Goal: Task Accomplishment & Management: Manage account settings

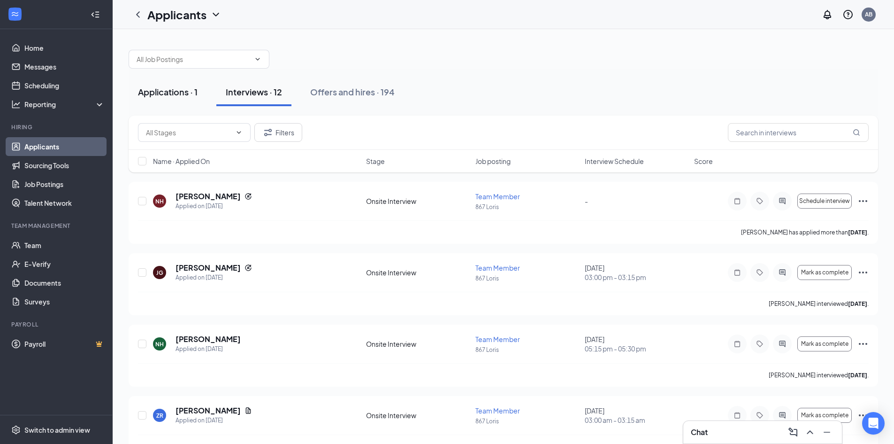
click at [190, 95] on div "Applications · 1" at bounding box center [168, 92] width 60 height 12
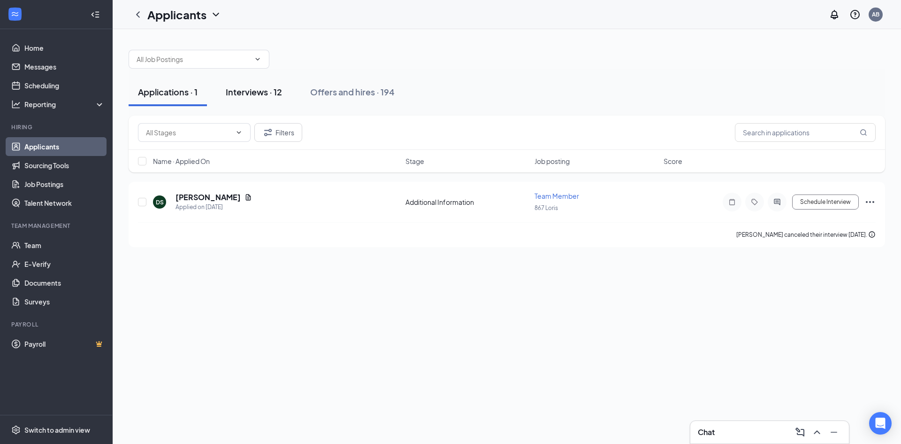
click at [239, 95] on div "Interviews · 12" at bounding box center [254, 92] width 56 height 12
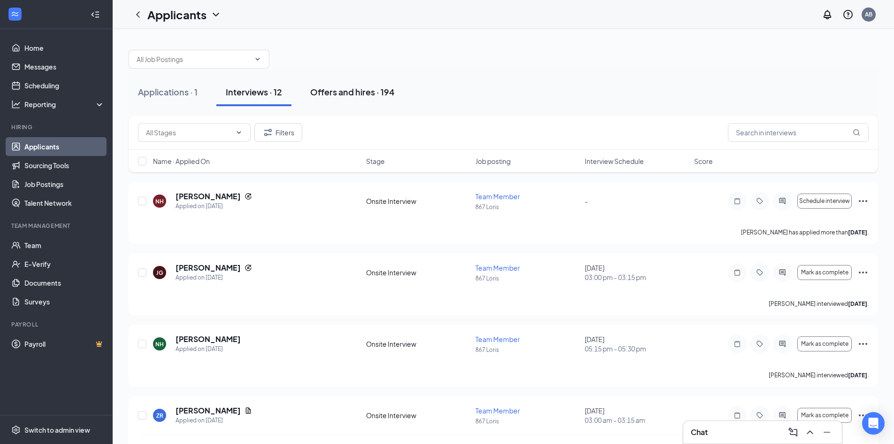
click at [313, 96] on div "Offers and hires · 194" at bounding box center [352, 92] width 85 height 12
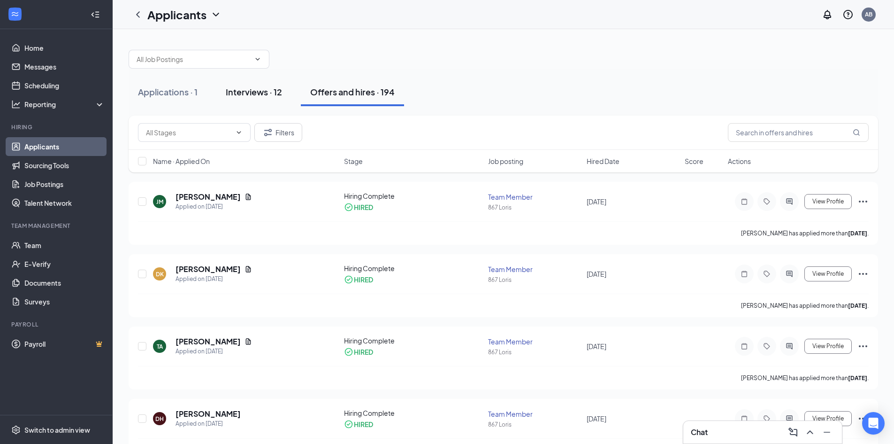
click at [269, 91] on div "Interviews · 12" at bounding box center [254, 92] width 56 height 12
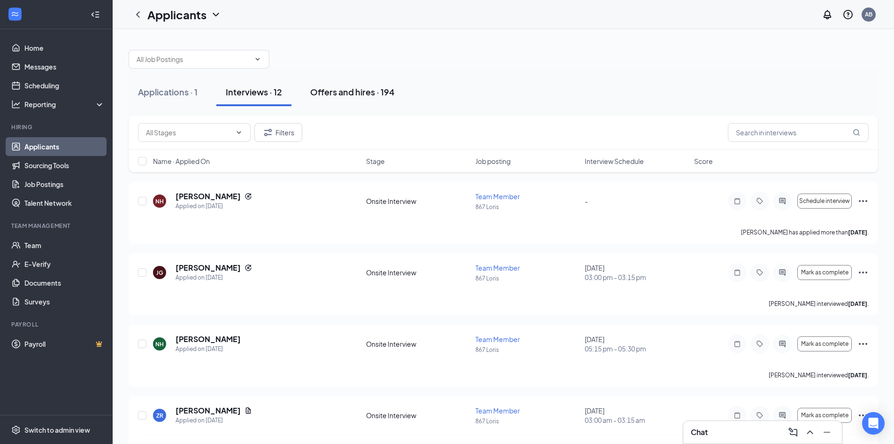
click at [335, 90] on div "Offers and hires · 194" at bounding box center [352, 92] width 85 height 12
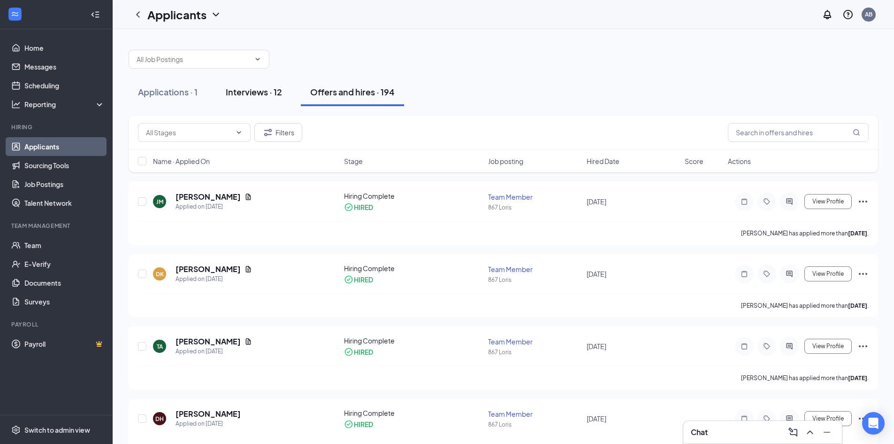
click at [276, 85] on button "Interviews · 12" at bounding box center [253, 92] width 75 height 28
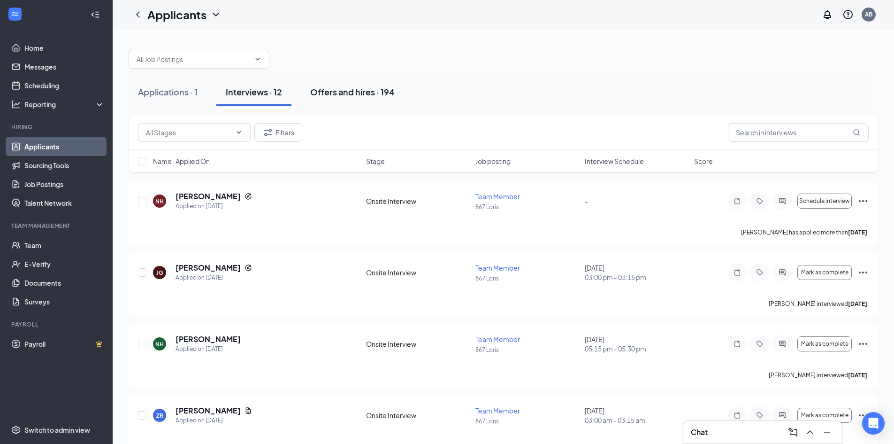
click at [354, 98] on button "Offers and hires · 194" at bounding box center [352, 92] width 103 height 28
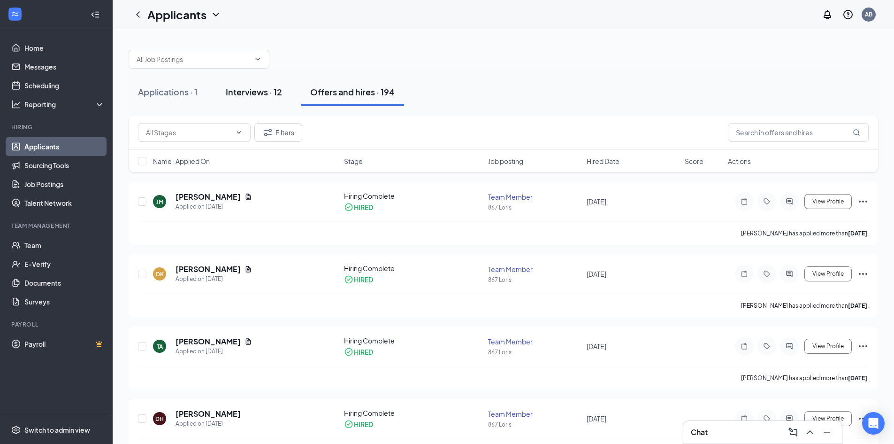
click at [254, 93] on div "Interviews · 12" at bounding box center [254, 92] width 56 height 12
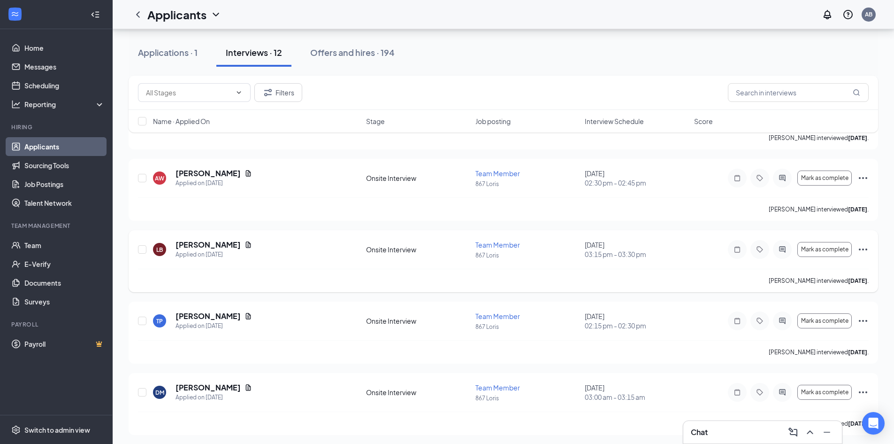
scroll to position [596, 0]
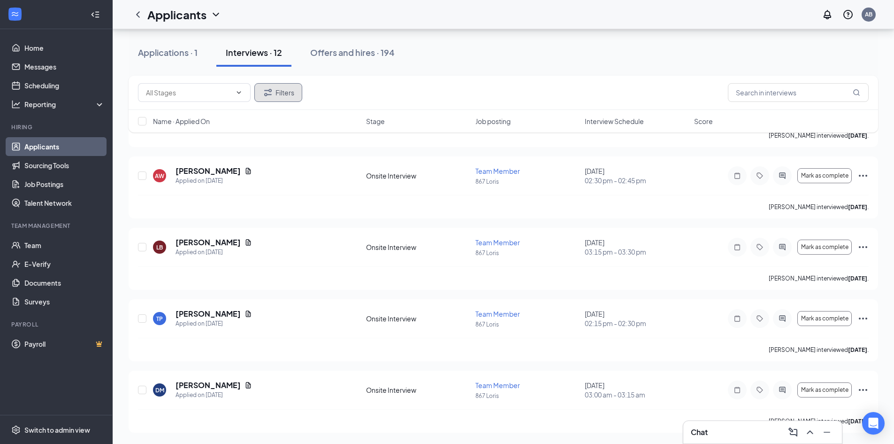
click at [276, 98] on button "Filters" at bounding box center [278, 92] width 48 height 19
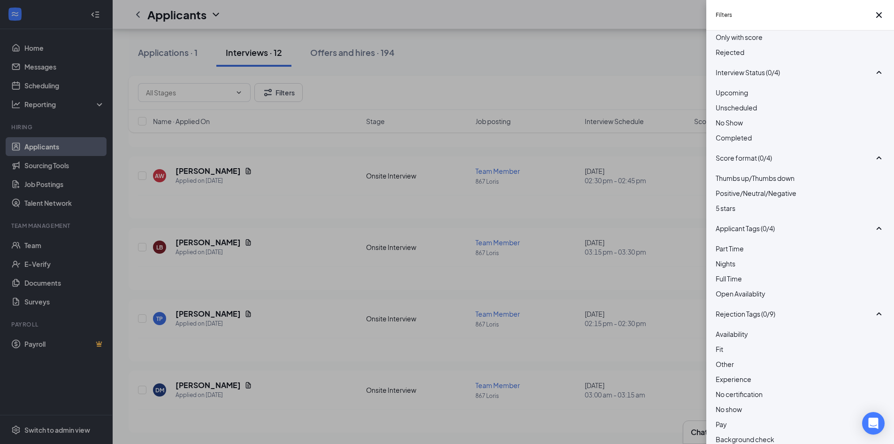
scroll to position [0, 0]
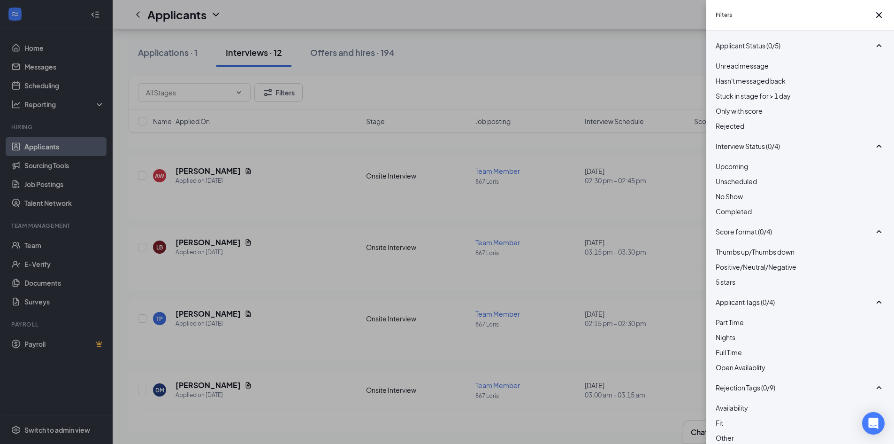
click at [515, 89] on div "Filters Applicant Status (0/5) Unread message Hasn't messaged back Stuck in sta…" at bounding box center [447, 222] width 894 height 444
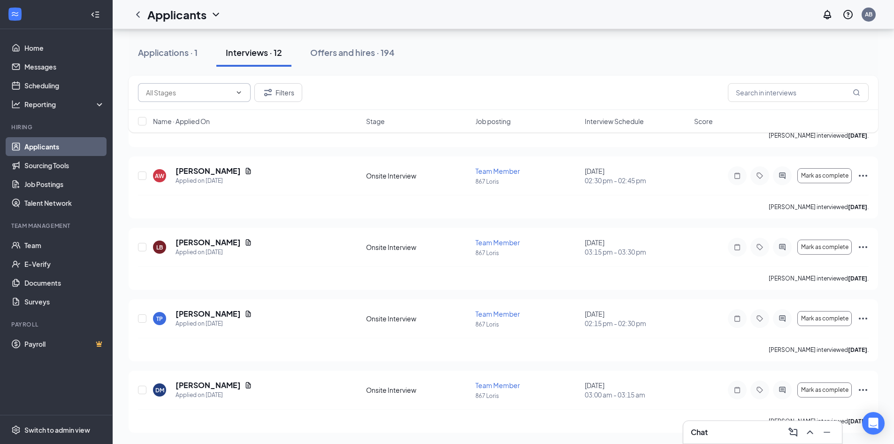
click at [241, 95] on icon "ChevronDown" at bounding box center [239, 93] width 8 height 8
click at [173, 114] on div "Onsite Interview (502)" at bounding box center [194, 109] width 113 height 10
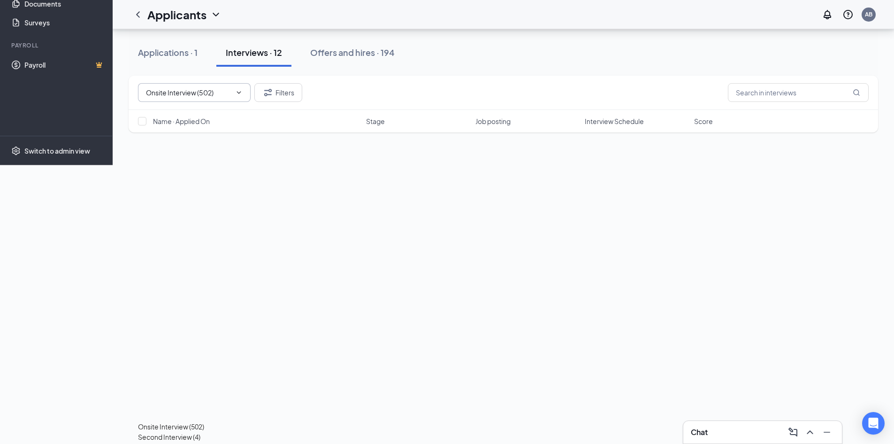
type input "Onsite Interview (502)"
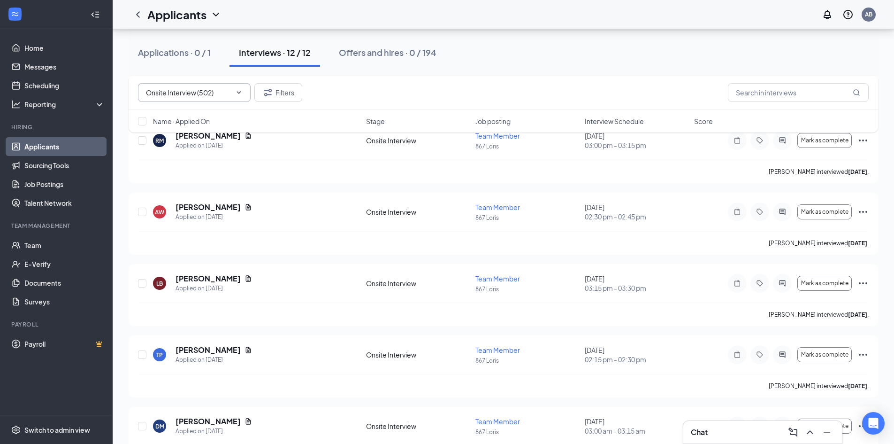
scroll to position [596, 0]
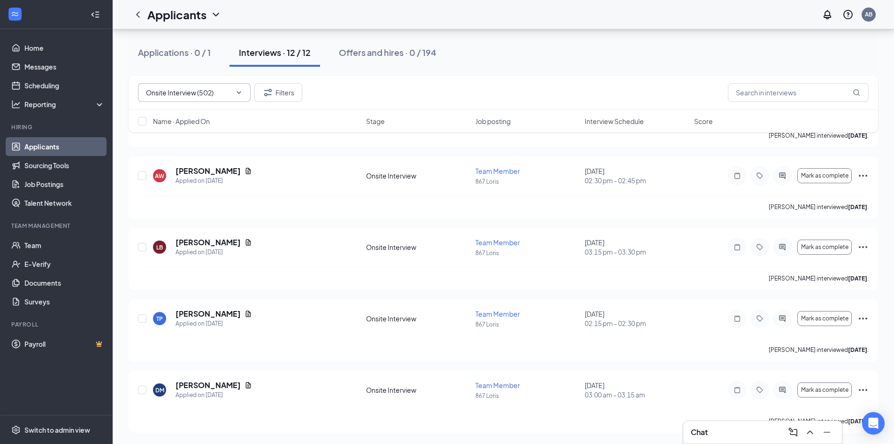
drag, startPoint x: 748, startPoint y: 428, endPoint x: 648, endPoint y: 361, distance: 120.8
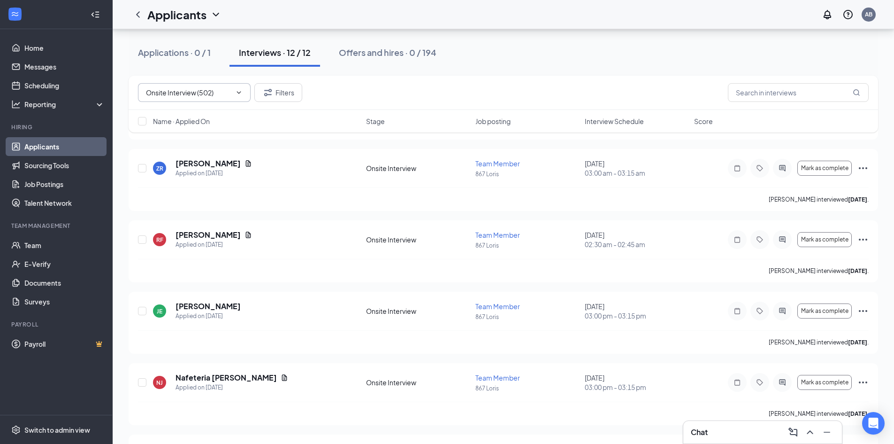
scroll to position [127, 0]
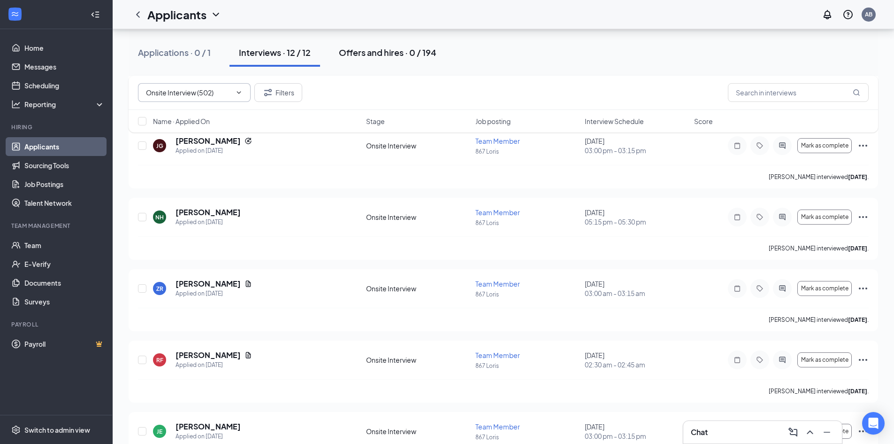
click at [394, 48] on div "Offers and hires · 0 / 194" at bounding box center [388, 52] width 98 height 12
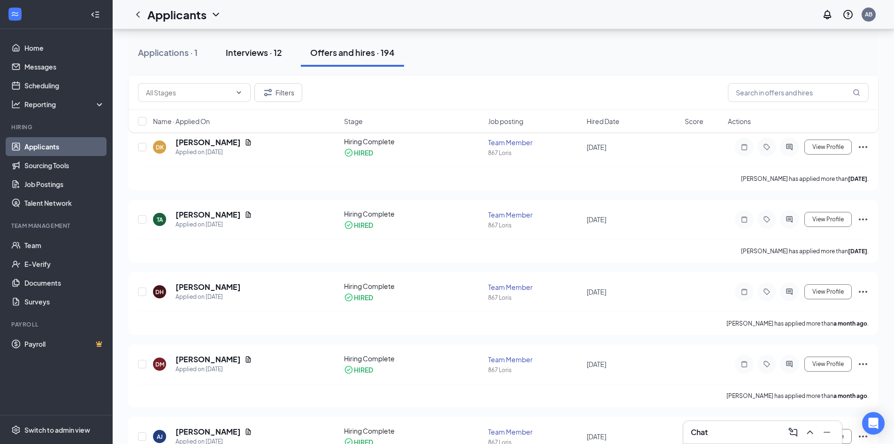
click at [235, 63] on button "Interviews · 12" at bounding box center [253, 52] width 75 height 28
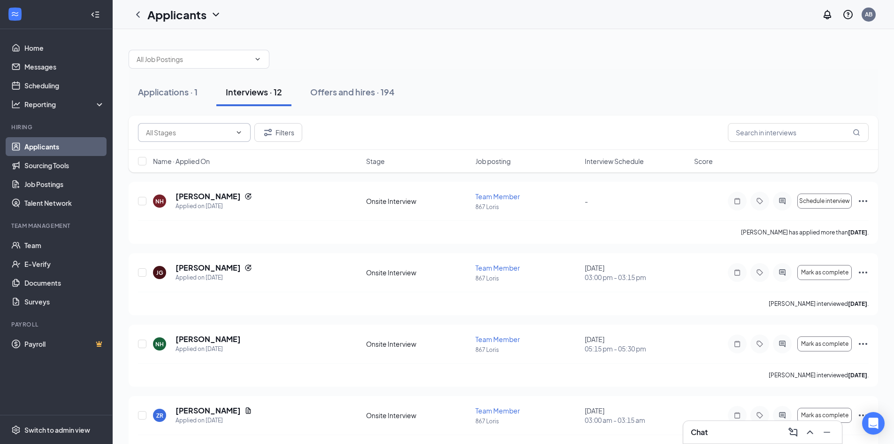
click at [204, 137] on input "text" at bounding box center [188, 132] width 85 height 10
click at [161, 112] on div "Applications · 1 Interviews · 12 Offers and hires · 194" at bounding box center [504, 92] width 750 height 47
click at [160, 71] on div "Applications · 1 Interviews · 12 Offers and hires · 194" at bounding box center [504, 92] width 750 height 47
click at [163, 61] on input "text" at bounding box center [194, 59] width 114 height 10
